Goal: Task Accomplishment & Management: Manage account settings

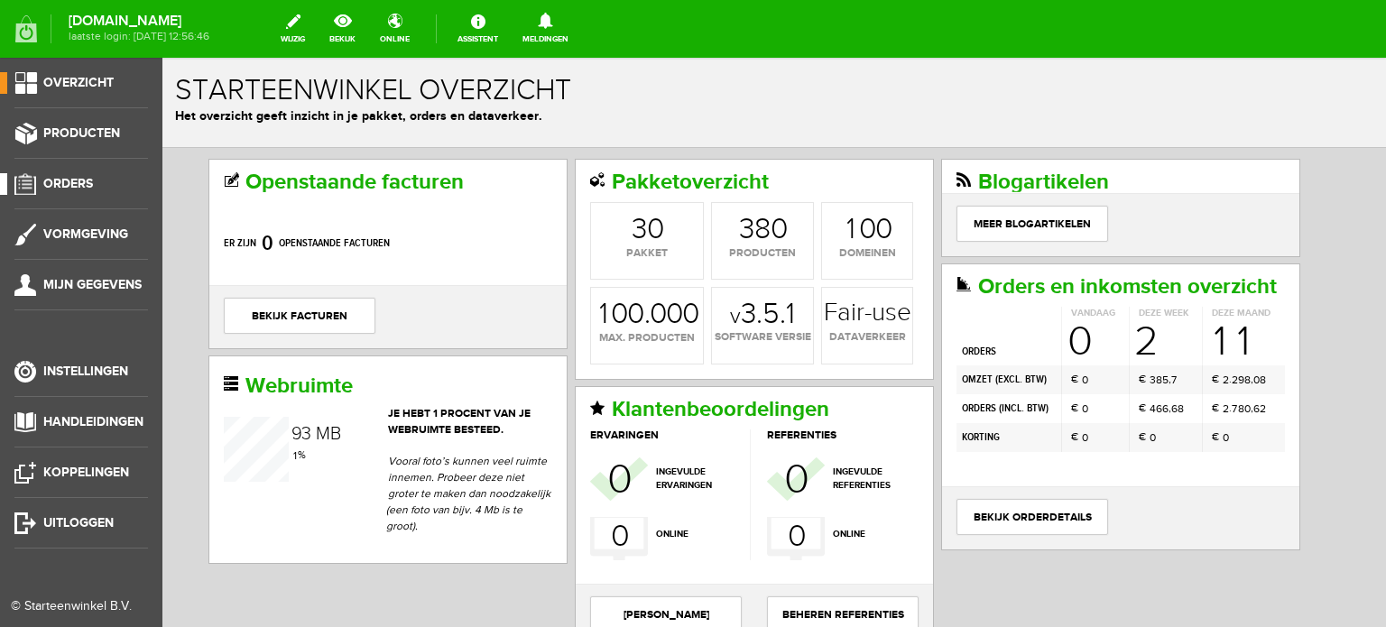
click at [58, 176] on span "Orders" at bounding box center [68, 183] width 50 height 15
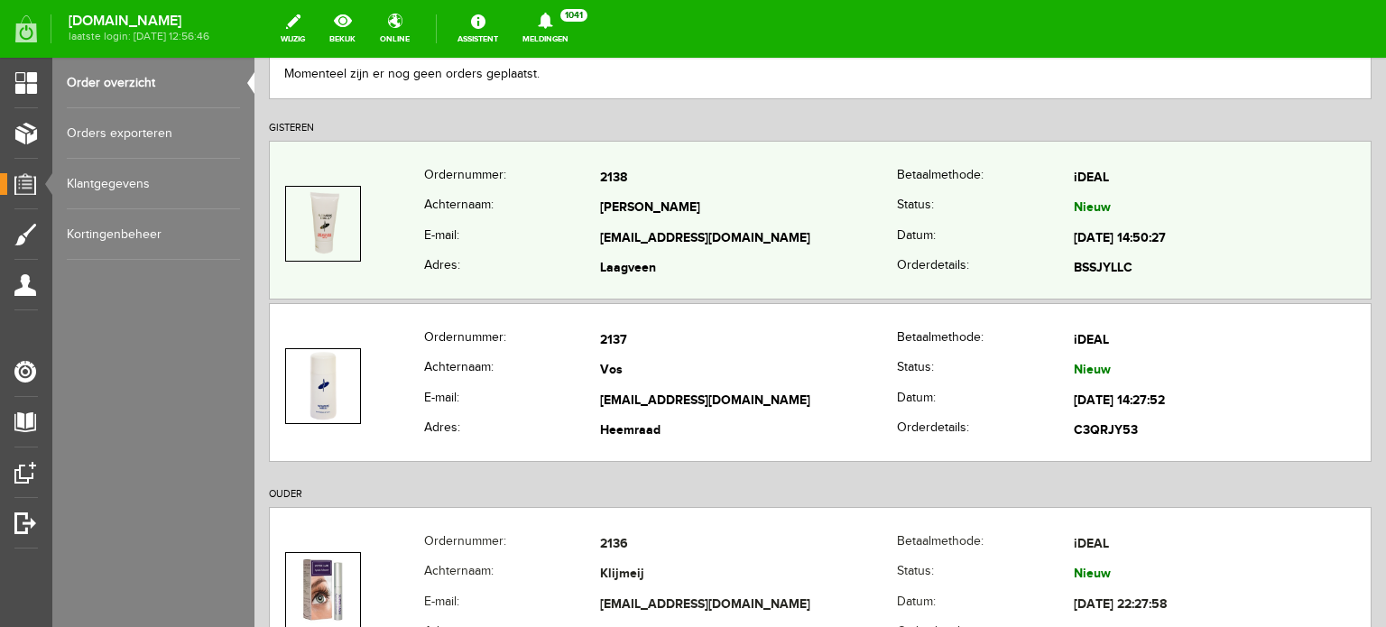
scroll to position [271, 0]
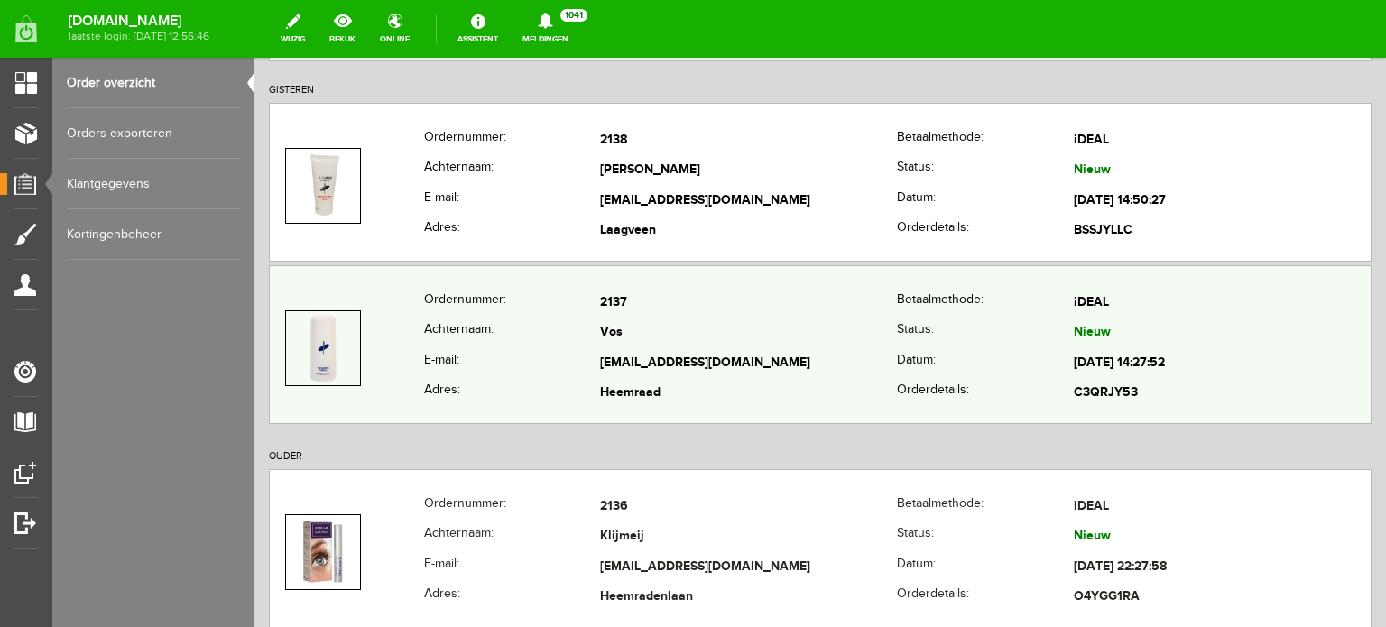
click at [616, 320] on td "Vos" at bounding box center [748, 333] width 297 height 31
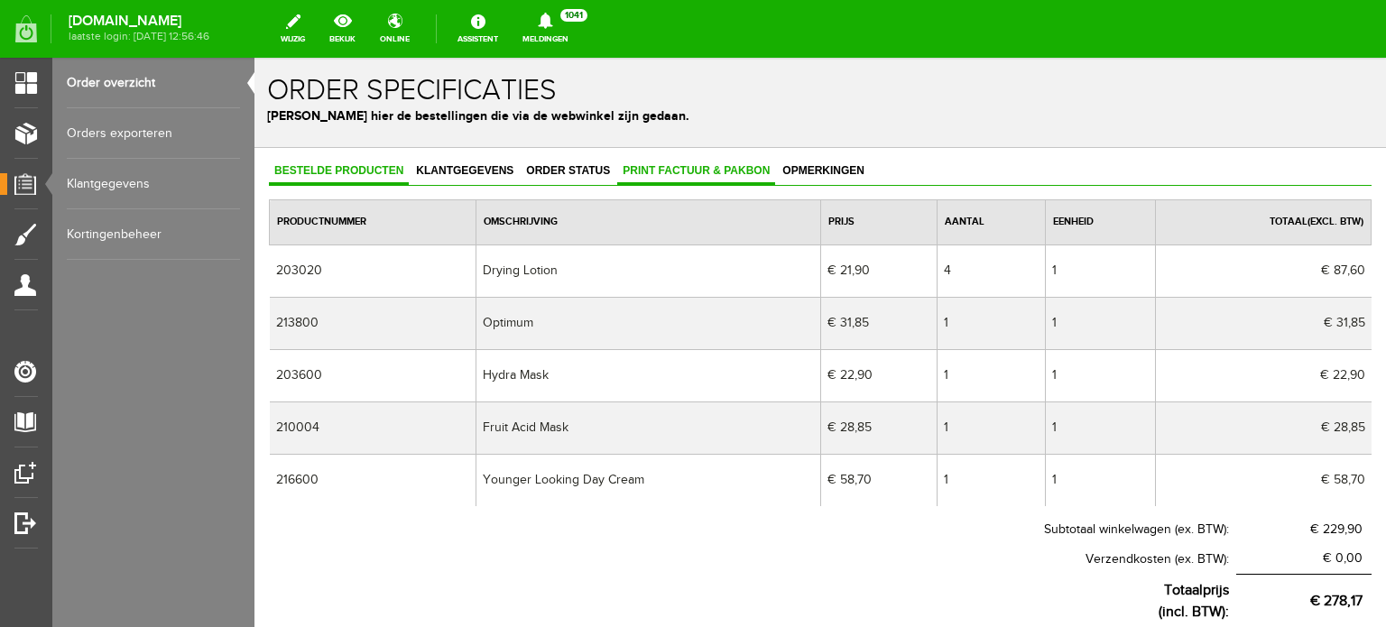
click at [693, 164] on span "Print factuur & pakbon" at bounding box center [696, 170] width 158 height 13
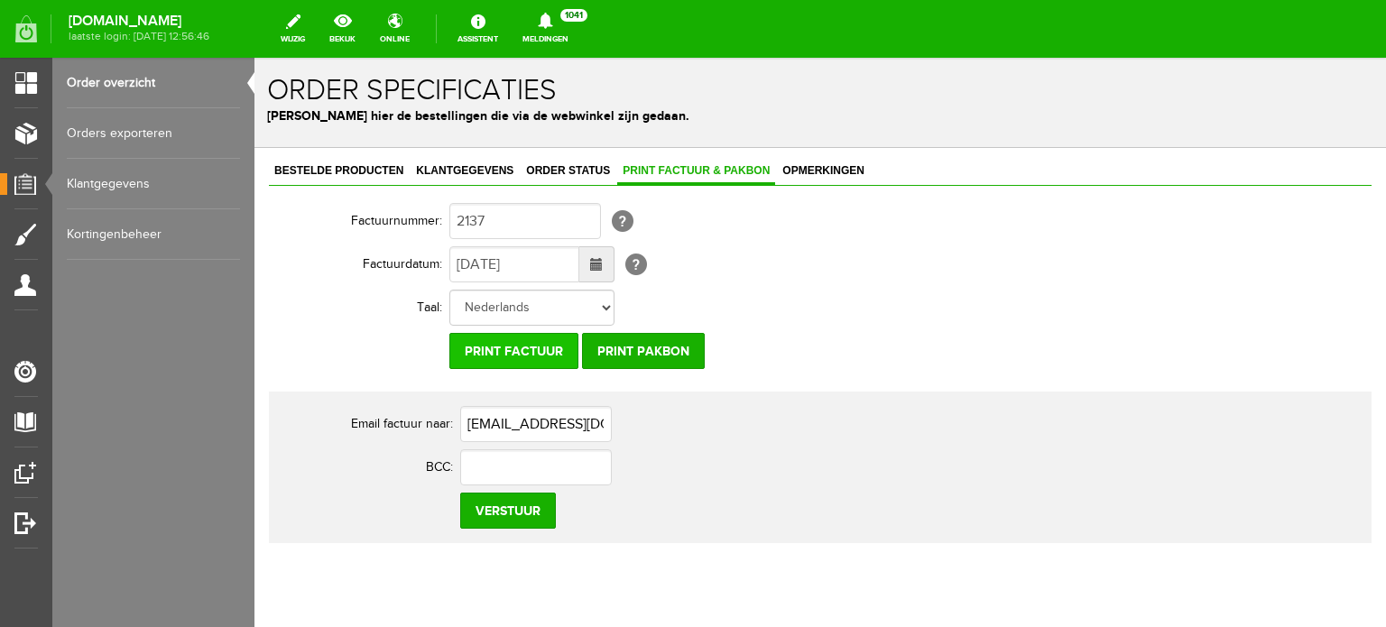
click at [527, 347] on input "Print factuur" at bounding box center [513, 351] width 129 height 36
click at [451, 165] on span "Klantgegevens" at bounding box center [464, 170] width 108 height 13
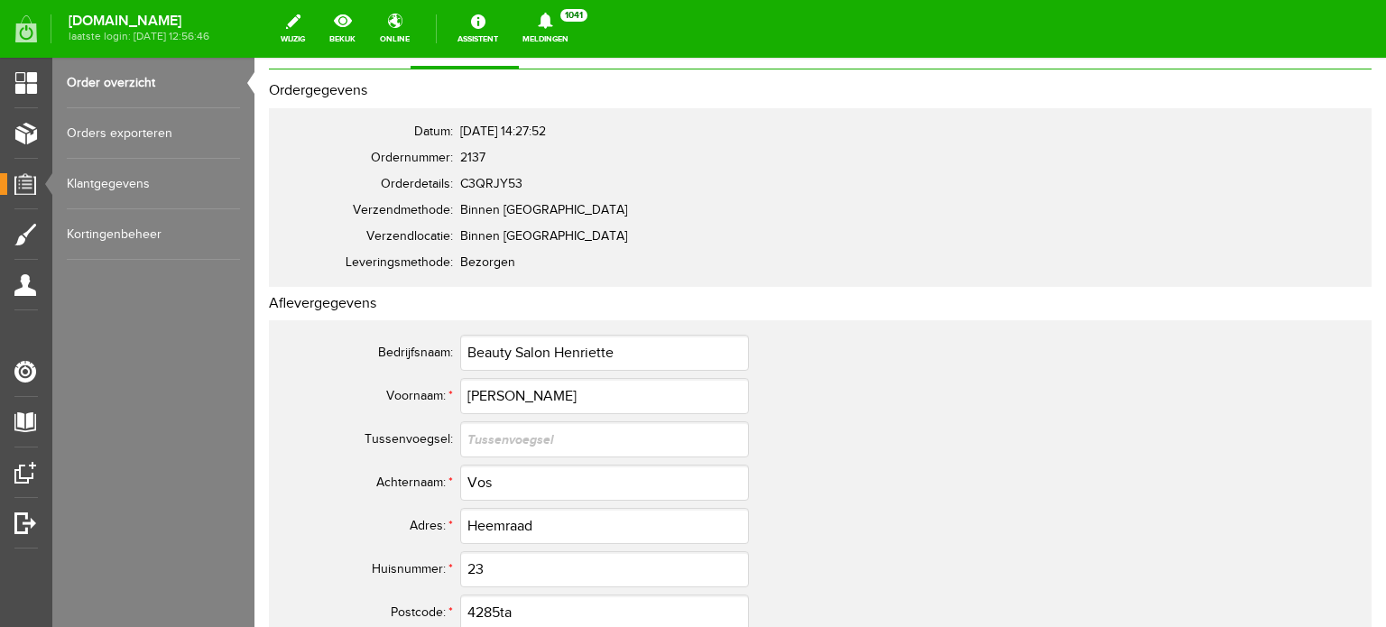
scroll to position [90, 0]
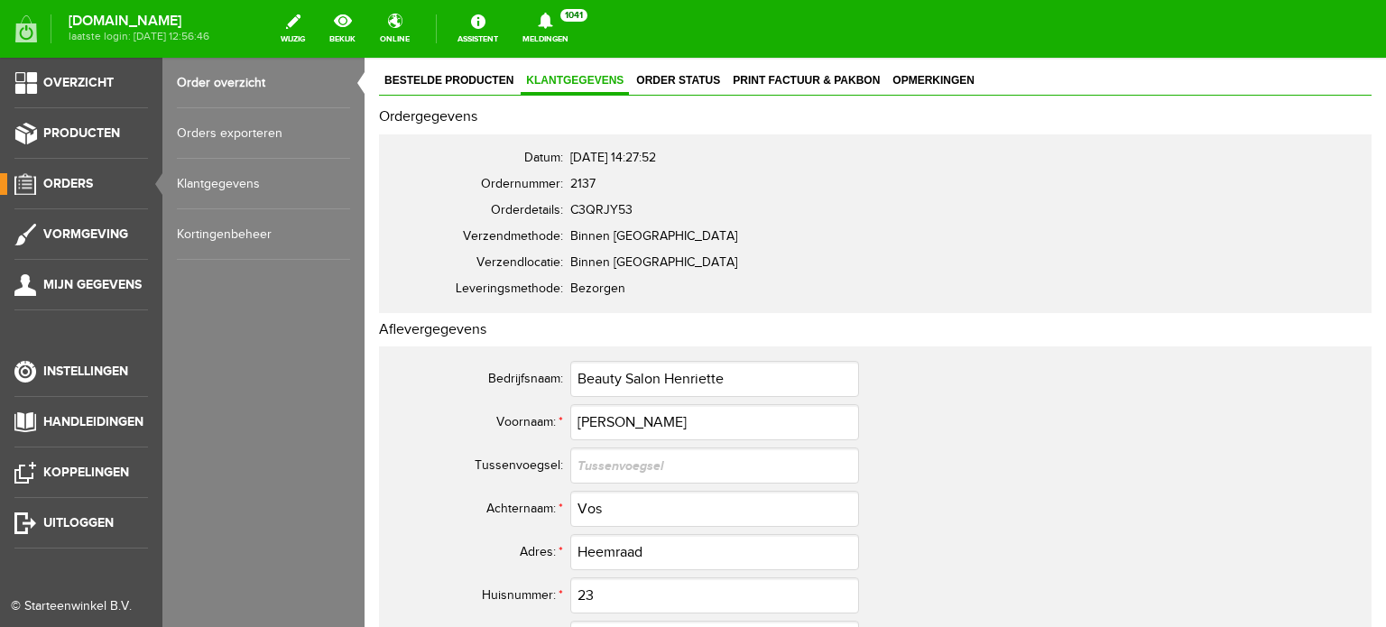
click at [72, 180] on span "Orders" at bounding box center [68, 183] width 50 height 15
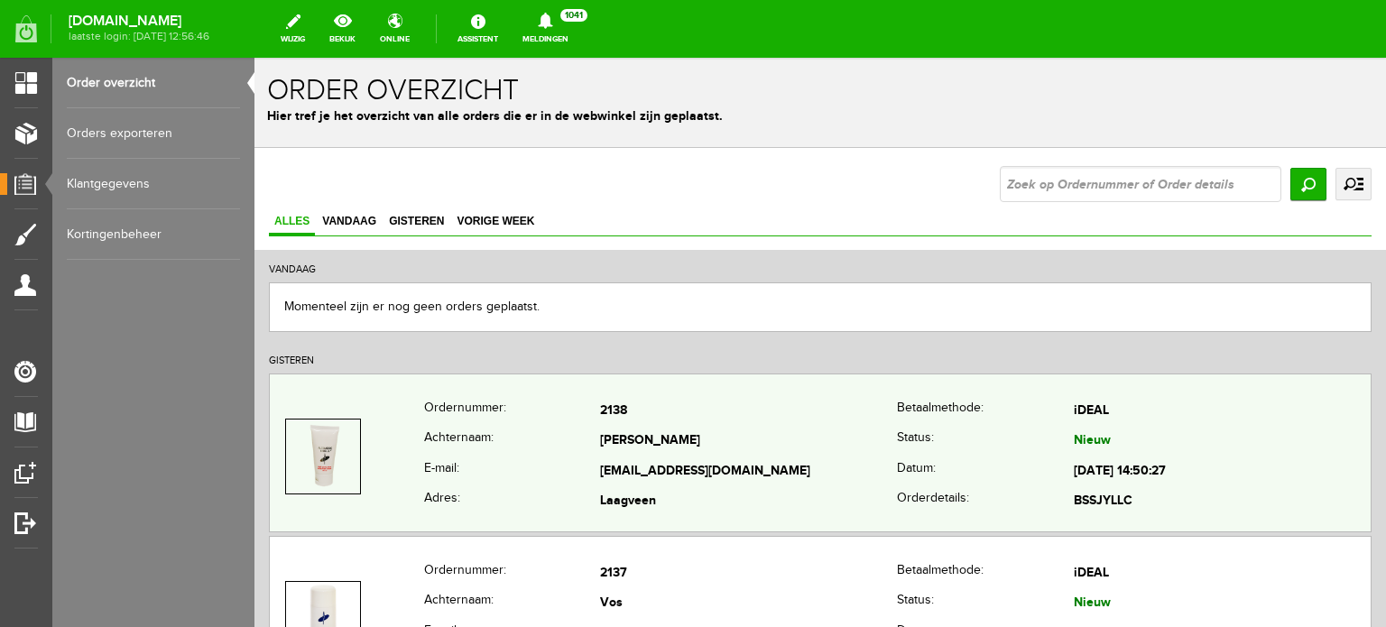
click at [624, 413] on td "2138" at bounding box center [748, 411] width 297 height 31
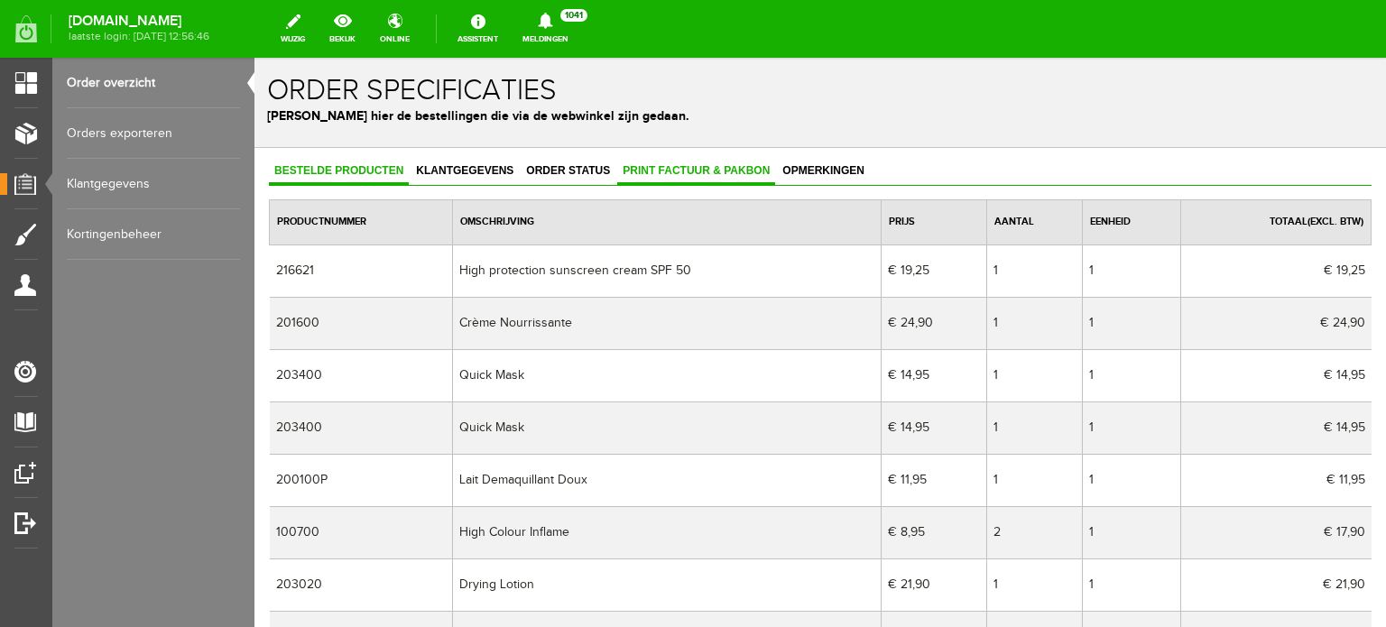
click at [671, 167] on span "Print factuur & pakbon" at bounding box center [696, 170] width 158 height 13
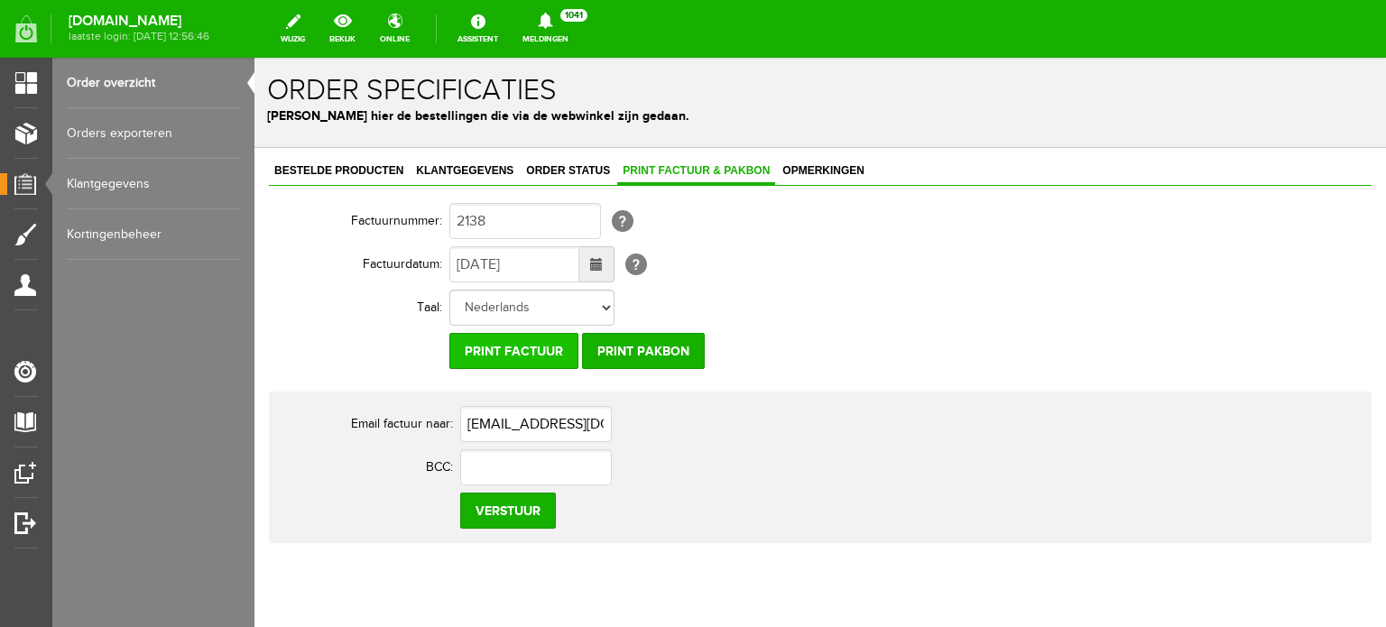
click at [529, 345] on input "Print factuur" at bounding box center [513, 351] width 129 height 36
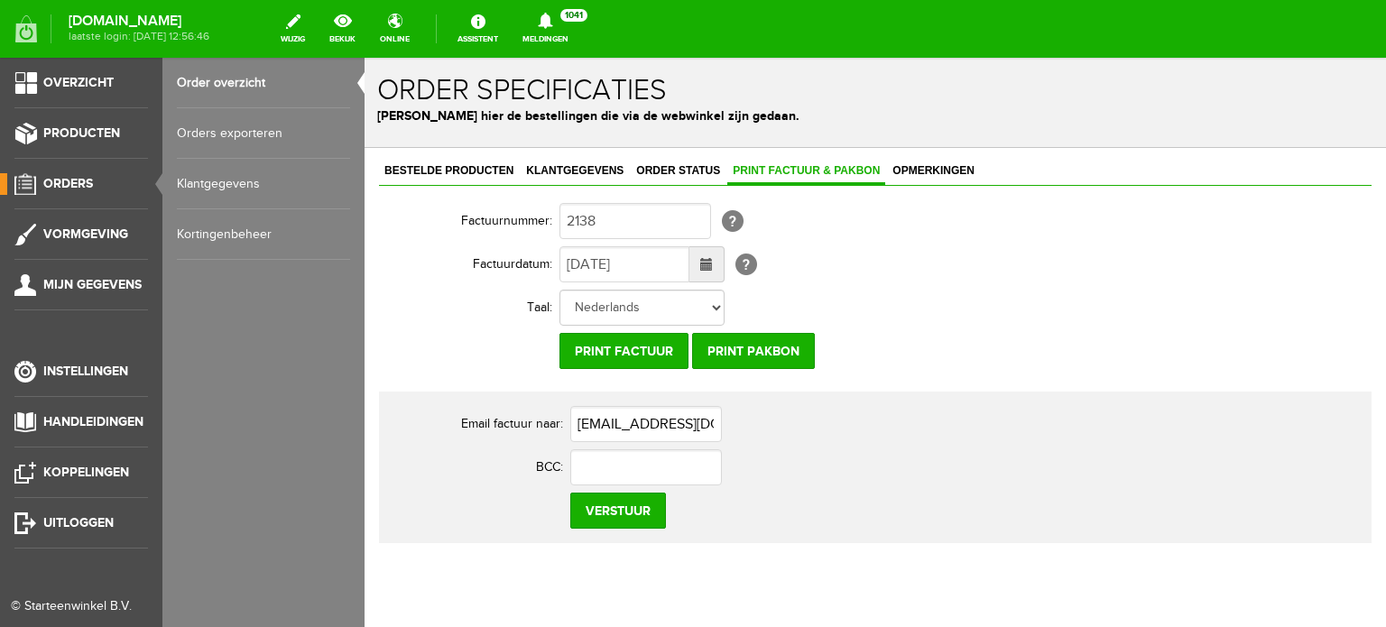
click at [72, 176] on span "Orders" at bounding box center [68, 183] width 50 height 15
